Goal: Check status: Check status

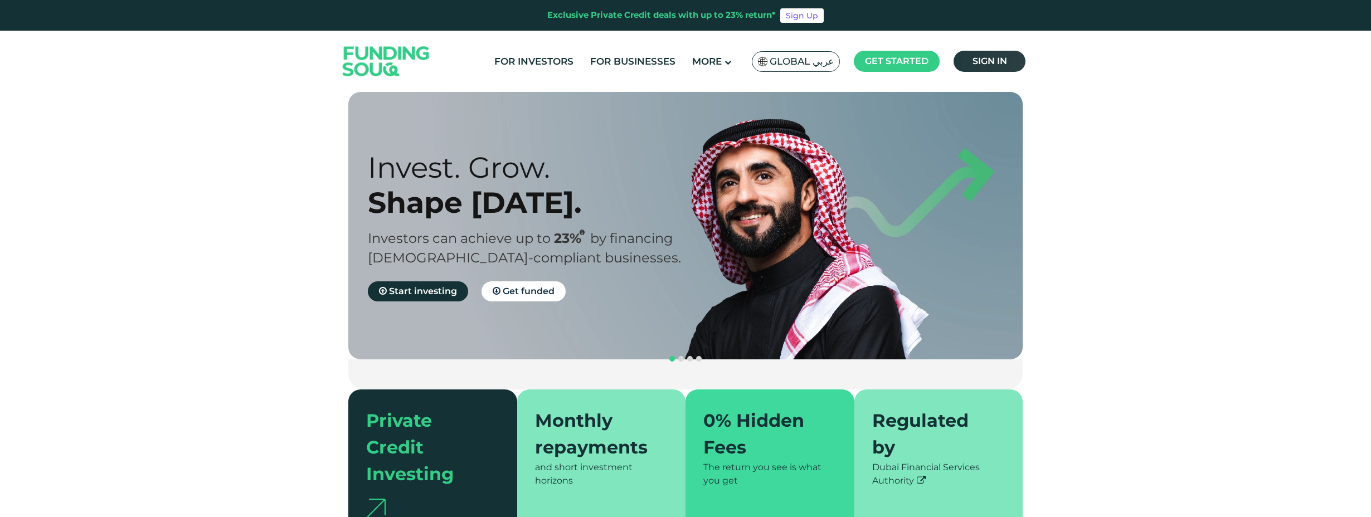
click at [987, 56] on span "Sign in" at bounding box center [990, 61] width 35 height 11
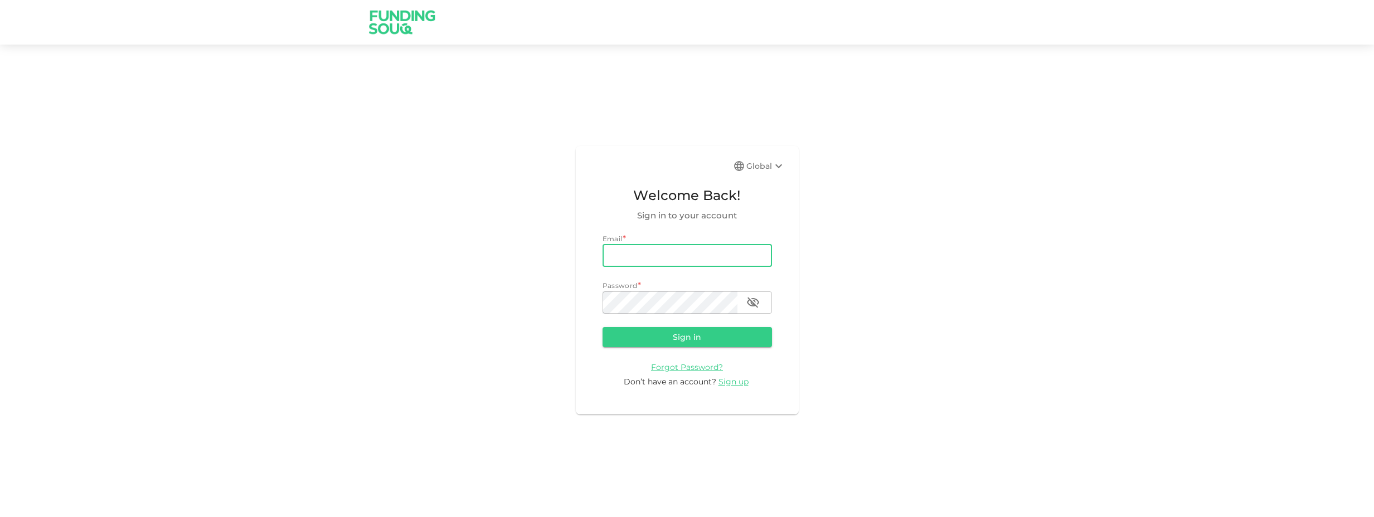
click at [625, 260] on input "email" at bounding box center [687, 256] width 169 height 22
type input "[EMAIL_ADDRESS][DOMAIN_NAME]"
click at [603, 327] on button "Sign in" at bounding box center [687, 337] width 169 height 20
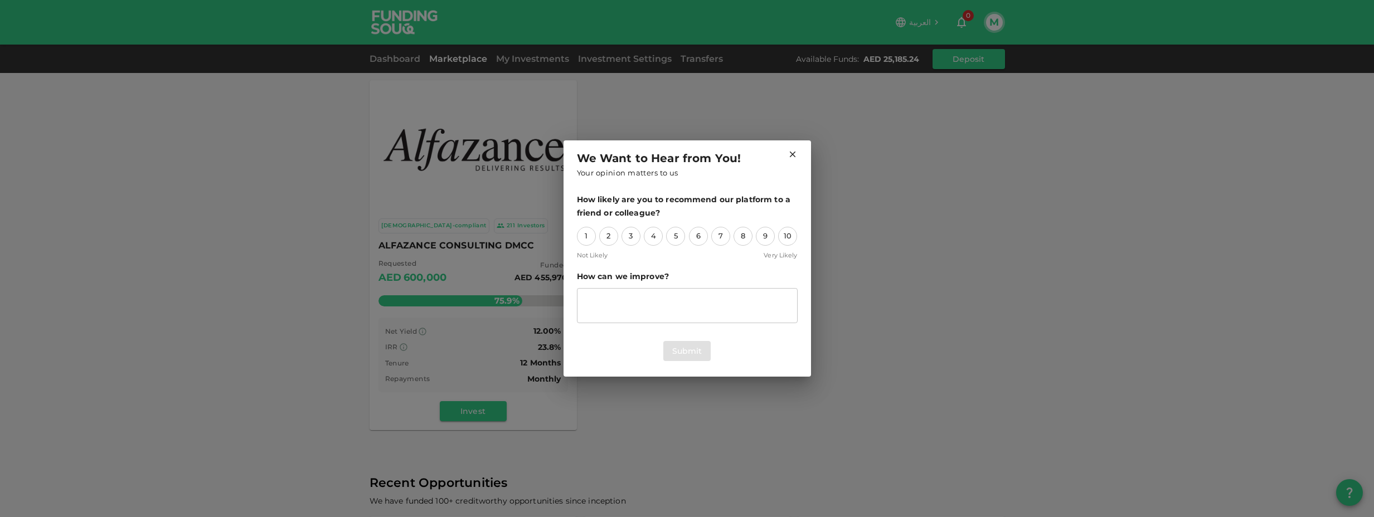
click at [789, 154] on icon at bounding box center [793, 154] width 10 height 10
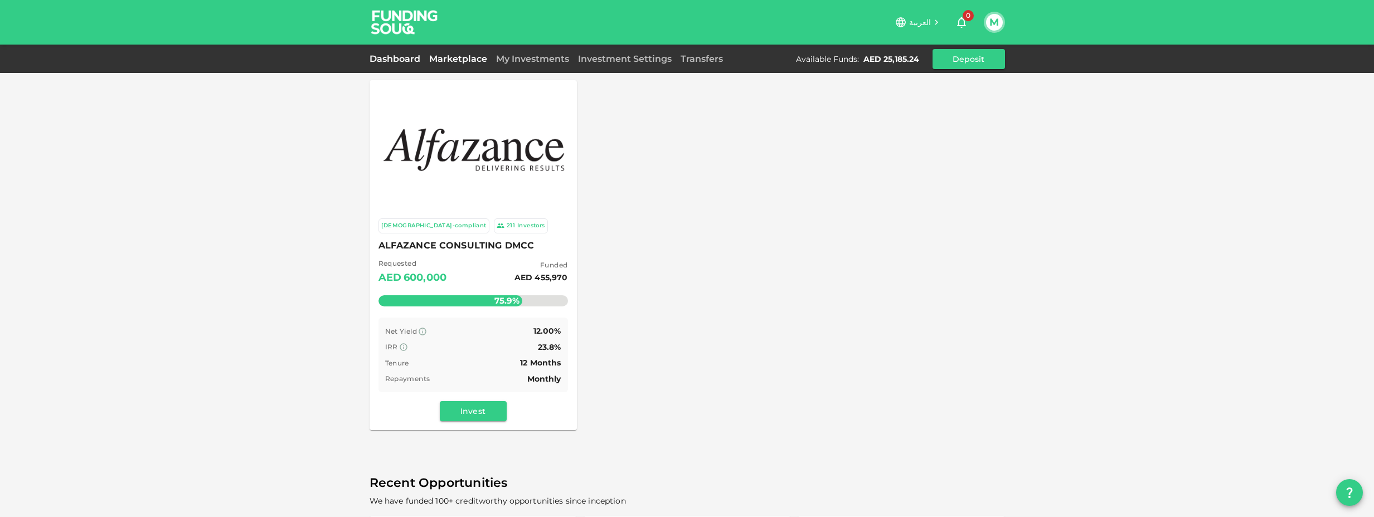
click at [410, 59] on link "Dashboard" at bounding box center [397, 59] width 55 height 11
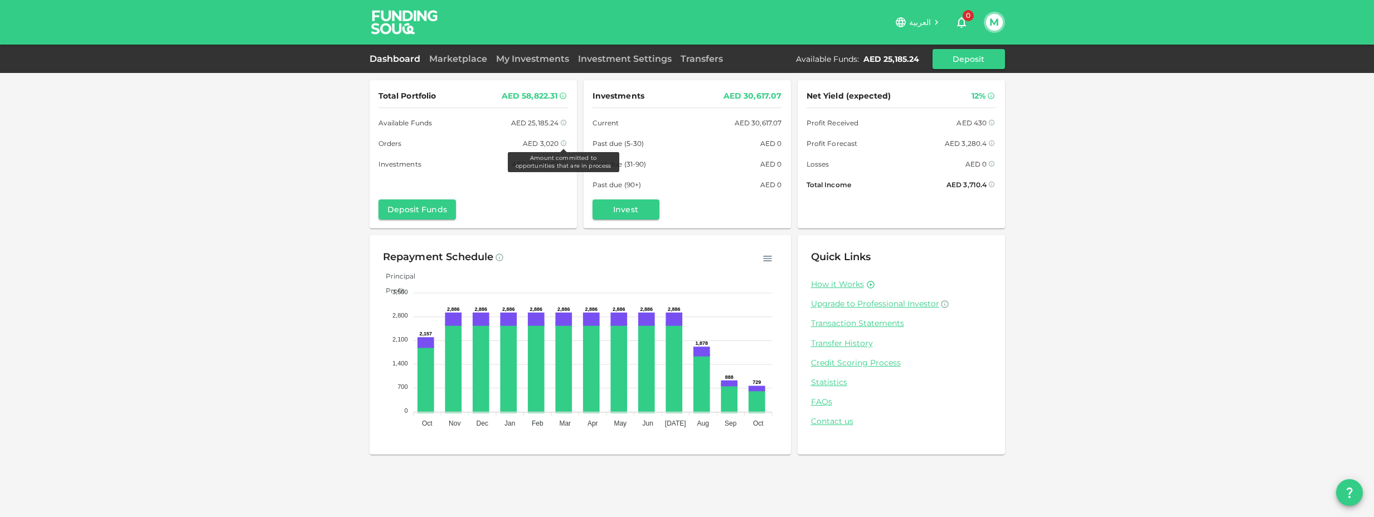
click at [564, 144] on icon at bounding box center [563, 143] width 7 height 7
click at [469, 64] on link "Marketplace" at bounding box center [458, 59] width 67 height 11
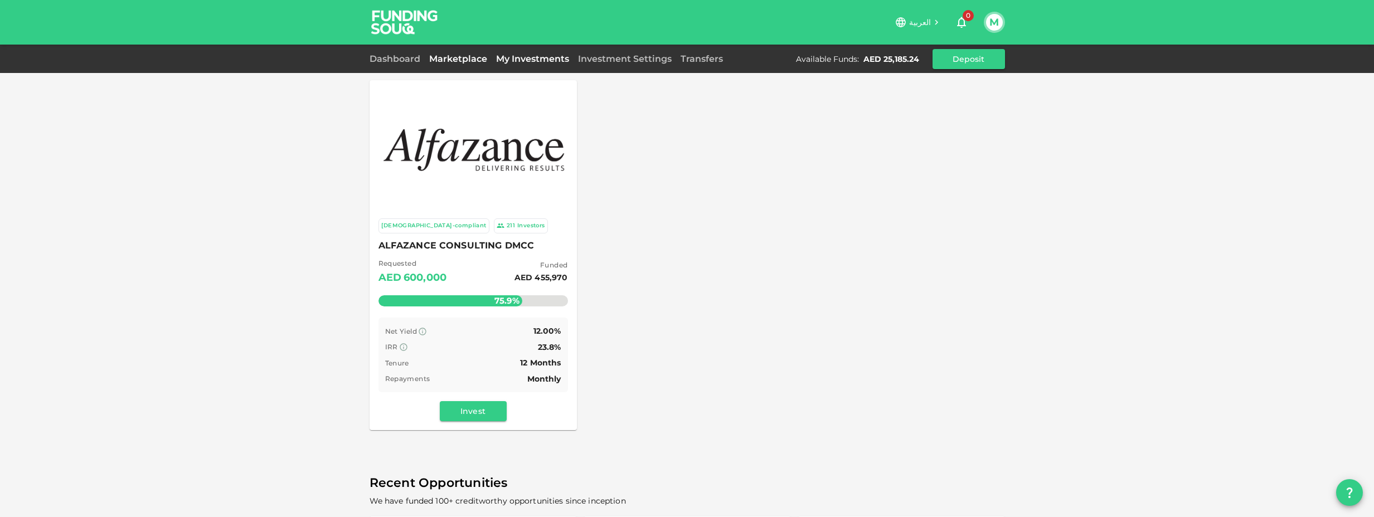
click at [515, 59] on link "My Investments" at bounding box center [533, 59] width 82 height 11
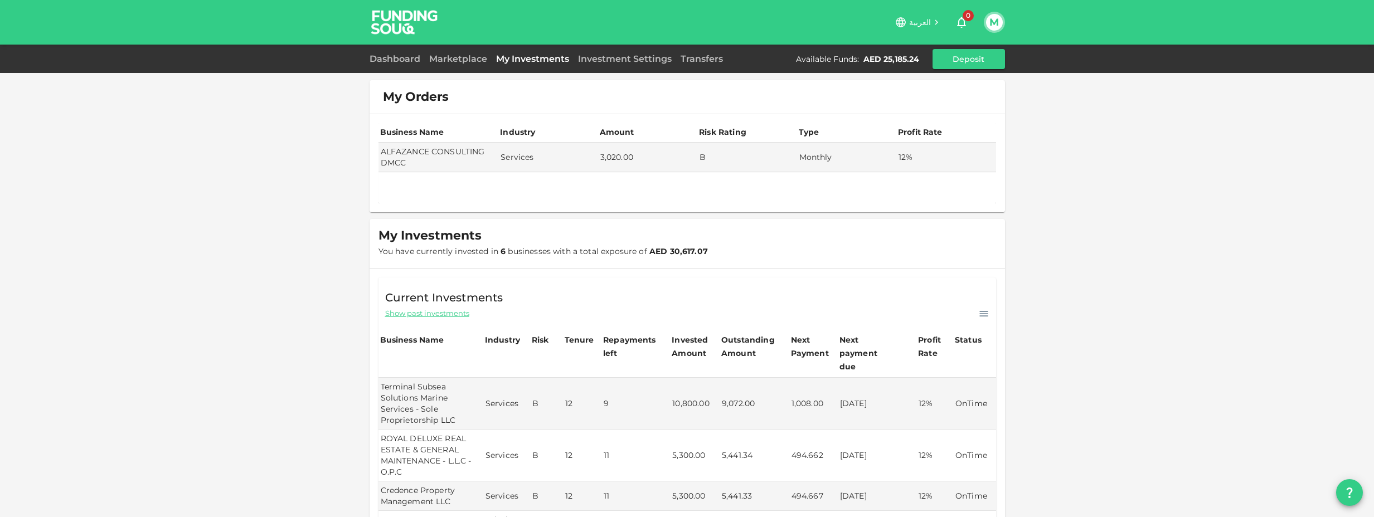
scroll to position [1, 0]
click at [462, 57] on link "Marketplace" at bounding box center [458, 59] width 67 height 11
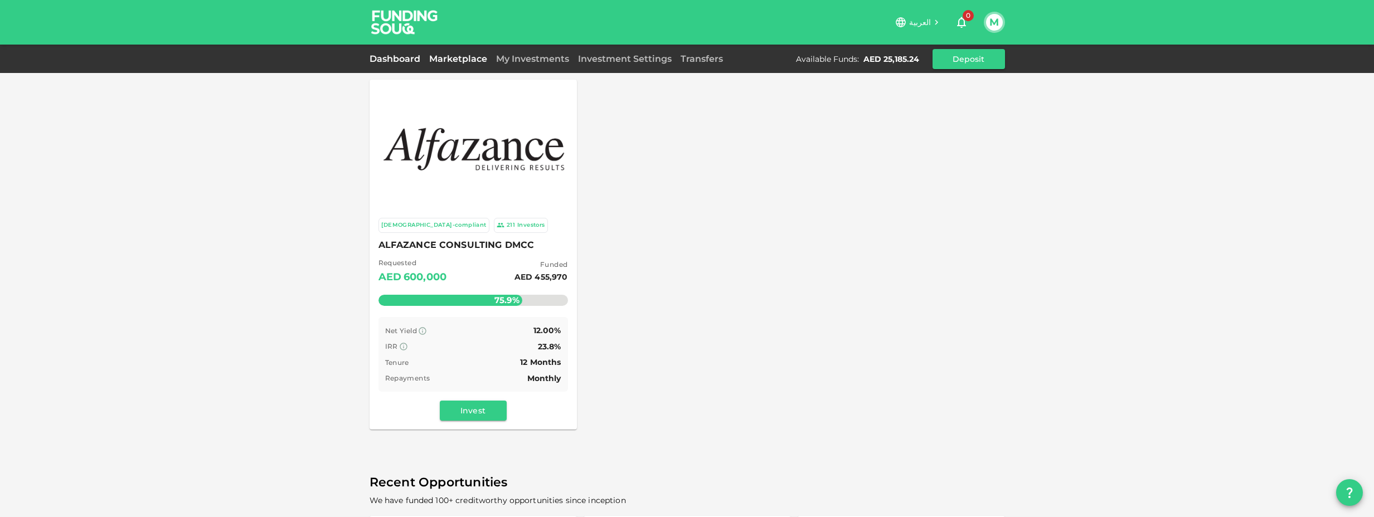
click at [406, 57] on link "Dashboard" at bounding box center [397, 59] width 55 height 11
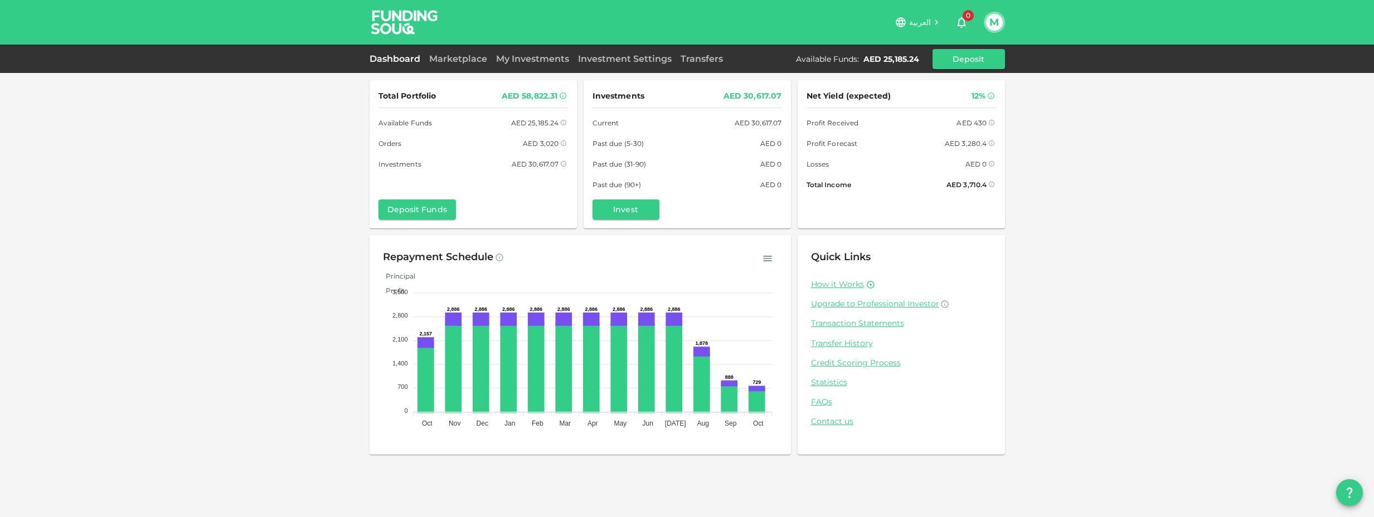
click at [863, 325] on link "Transaction Statements" at bounding box center [901, 323] width 181 height 11
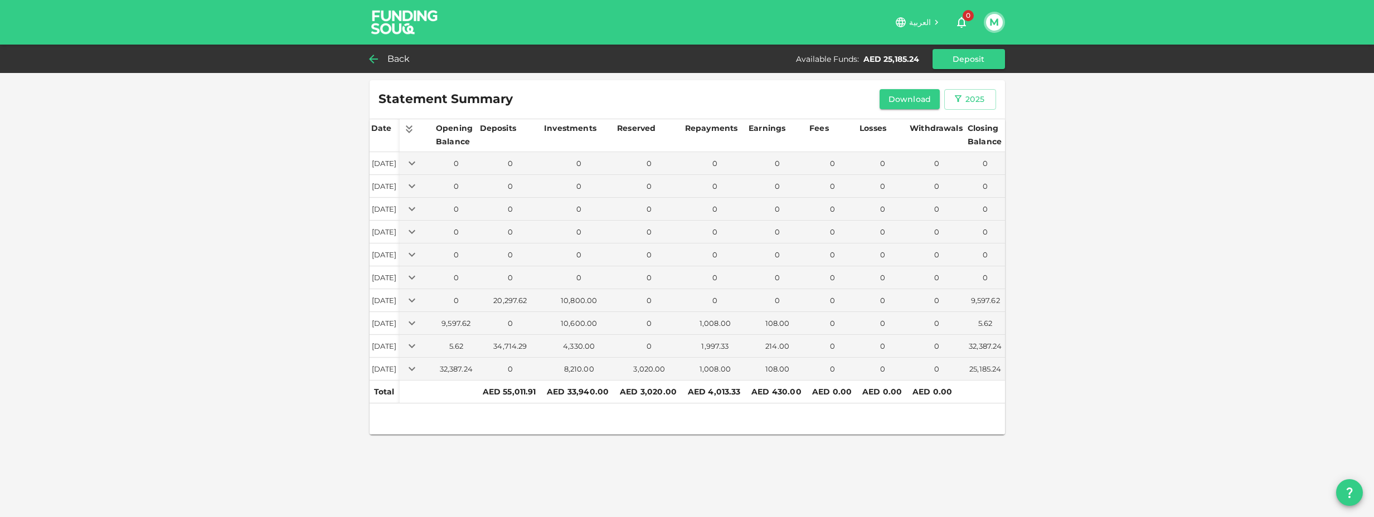
click at [381, 57] on div "Back" at bounding box center [392, 59] width 45 height 16
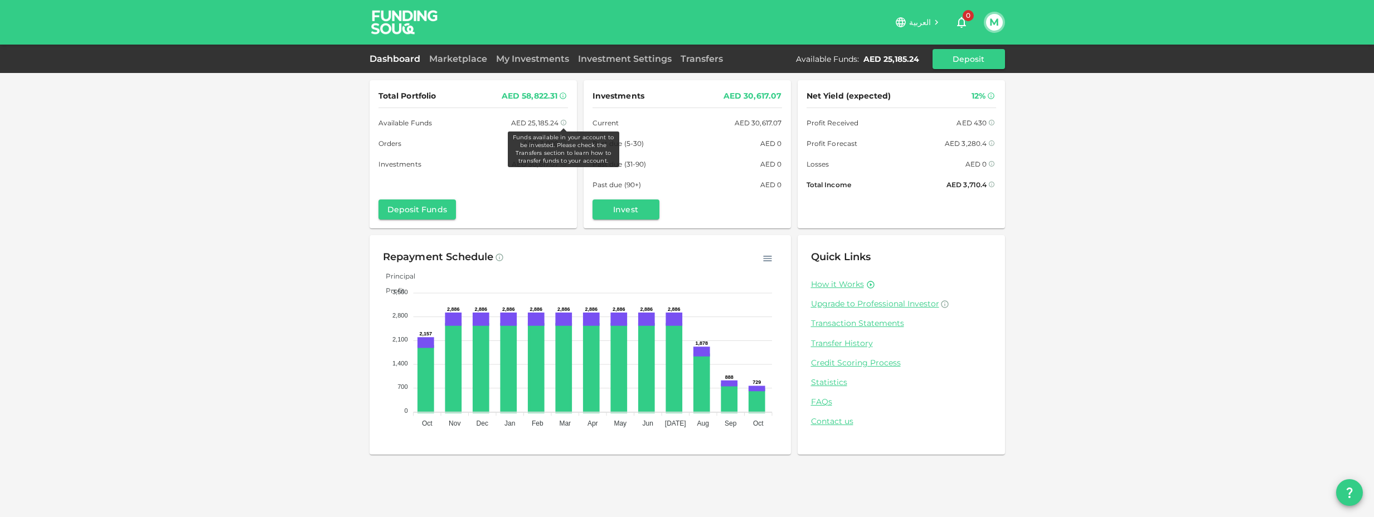
click at [562, 124] on icon at bounding box center [563, 122] width 7 height 7
click at [881, 326] on link "Transaction Statements" at bounding box center [901, 323] width 181 height 11
